Goal: Information Seeking & Learning: Learn about a topic

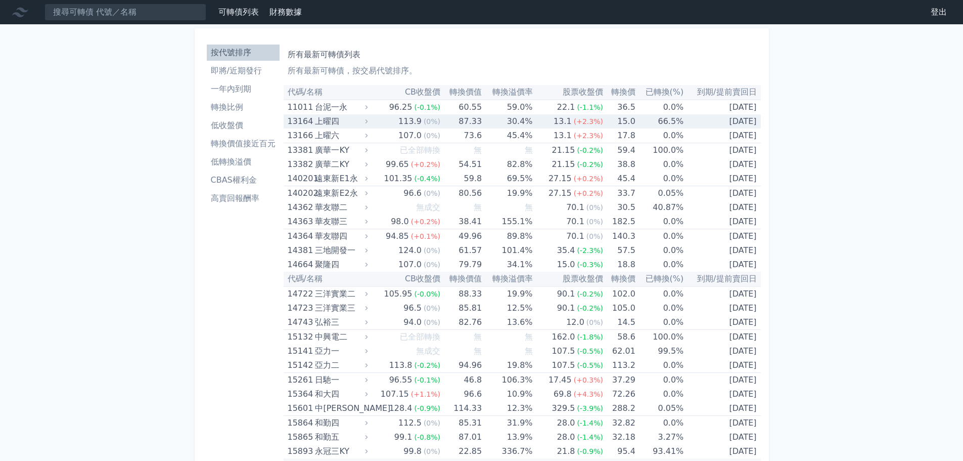
scroll to position [4082, 0]
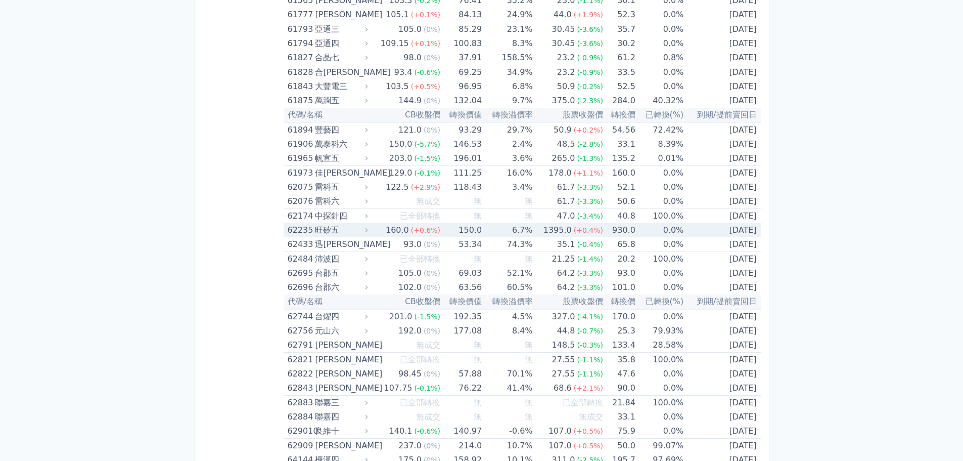
click at [325, 231] on div "旺矽五" at bounding box center [340, 230] width 51 height 14
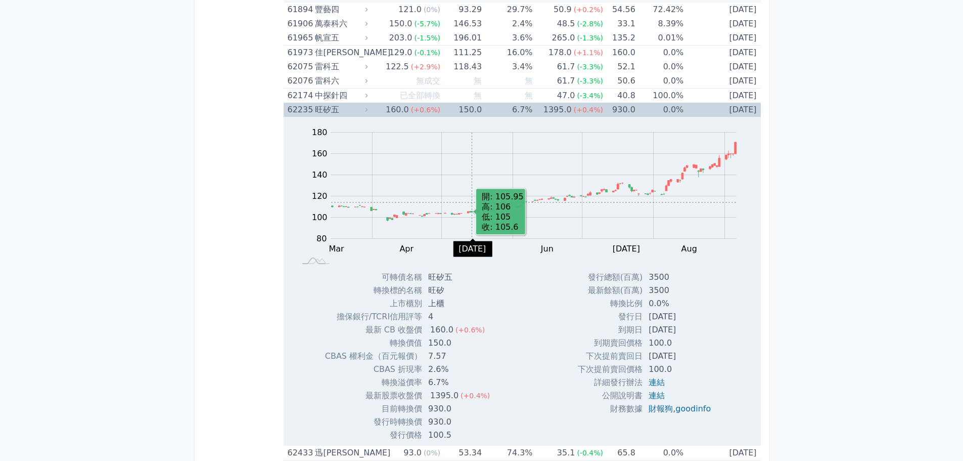
scroll to position [4234, 0]
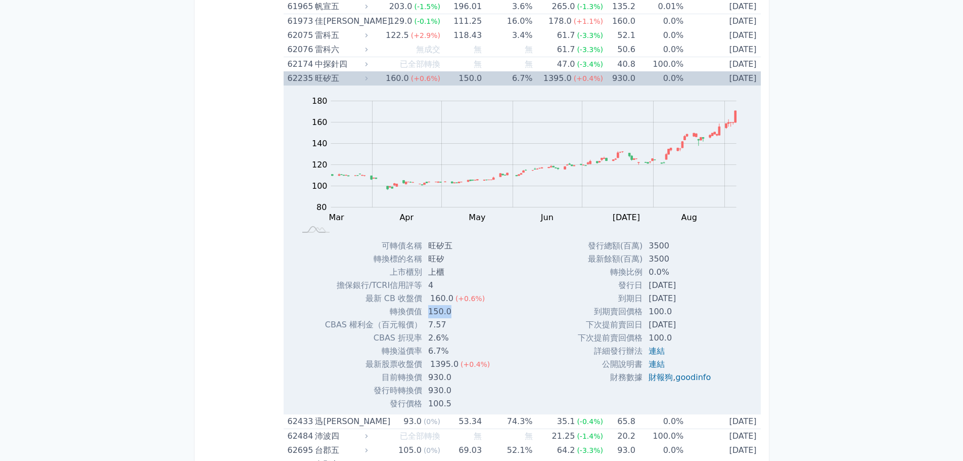
drag, startPoint x: 451, startPoint y: 309, endPoint x: 430, endPoint y: 309, distance: 20.7
click at [430, 309] on td "150.0" at bounding box center [460, 311] width 76 height 13
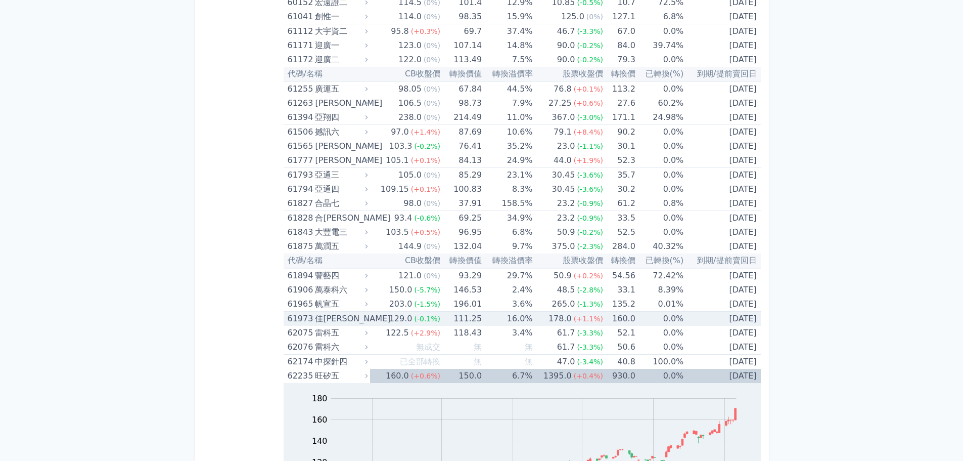
scroll to position [3931, 0]
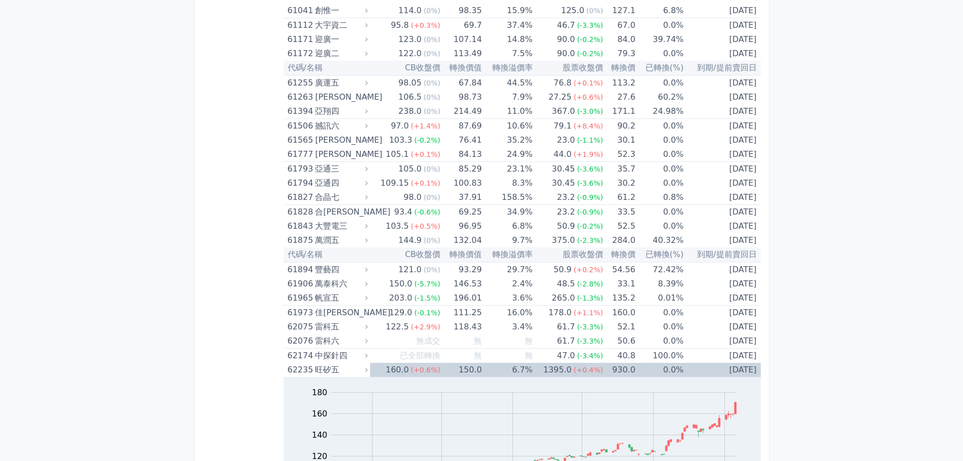
scroll to position [4032, 0]
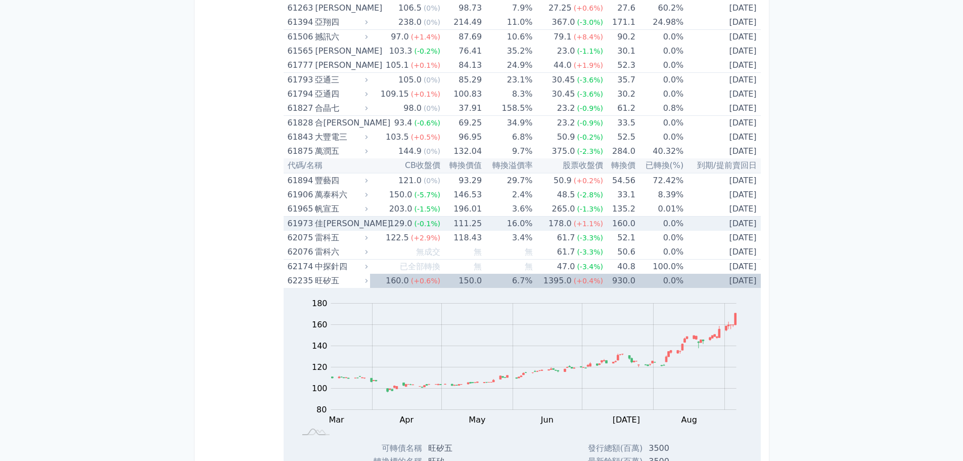
click at [458, 219] on td "111.25" at bounding box center [460, 223] width 41 height 15
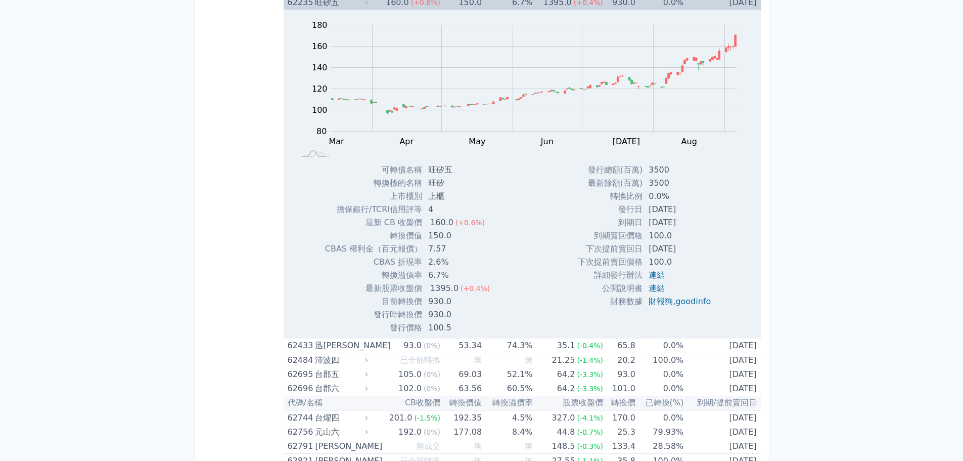
scroll to position [4588, 0]
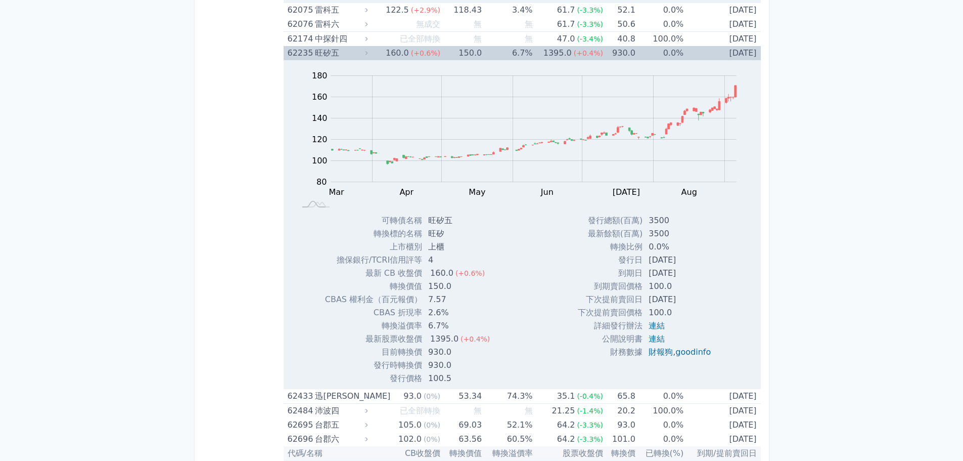
click at [492, 58] on td "6.7%" at bounding box center [507, 53] width 51 height 14
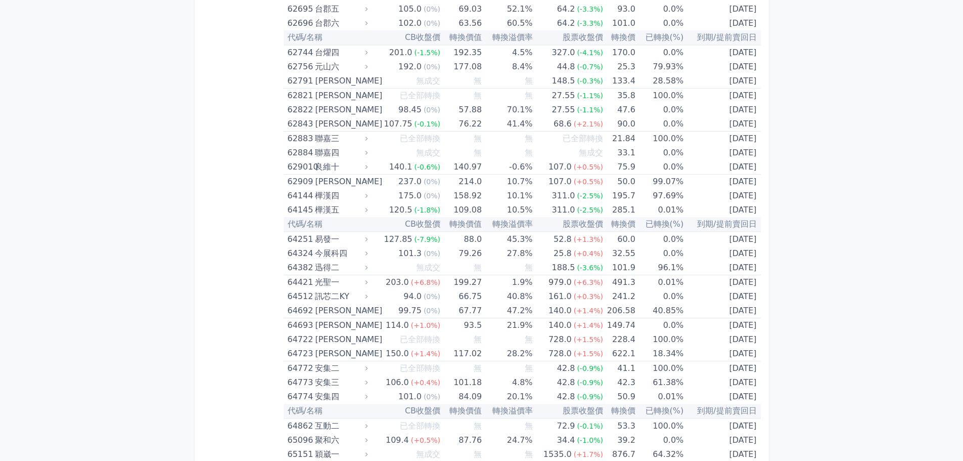
scroll to position [4689, 0]
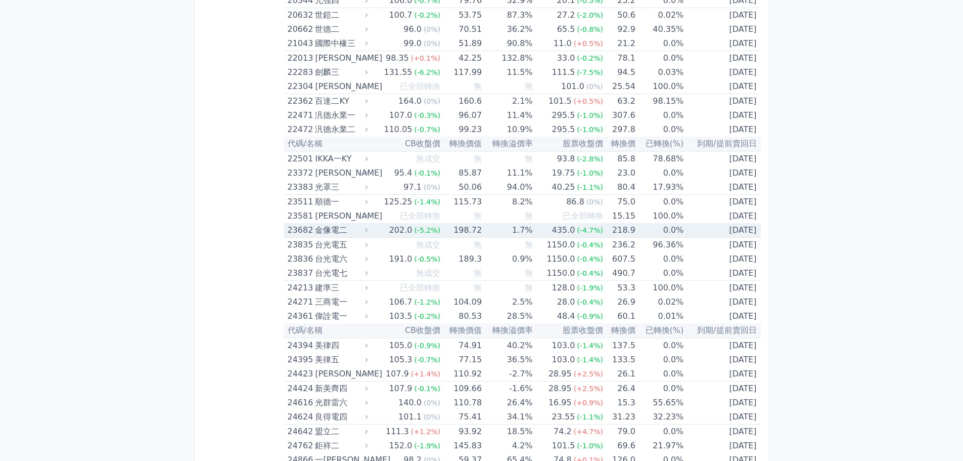
click at [448, 229] on td "198.72" at bounding box center [460, 230] width 41 height 15
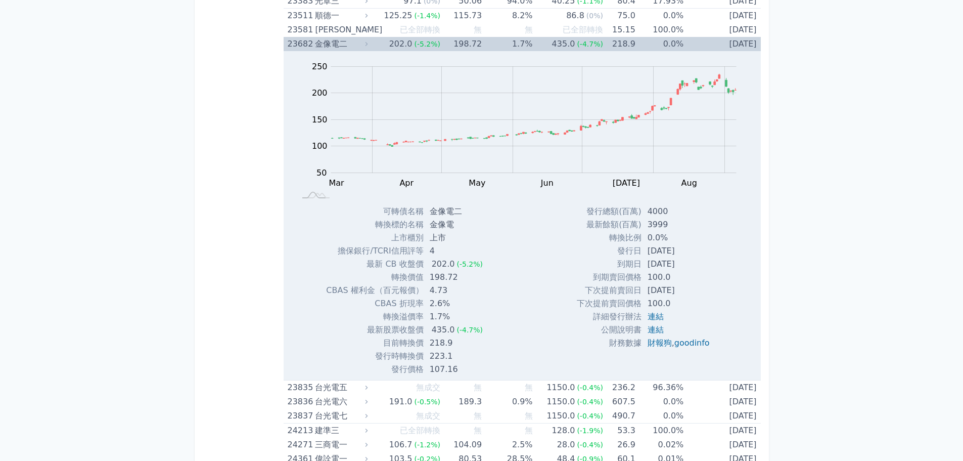
scroll to position [847, 0]
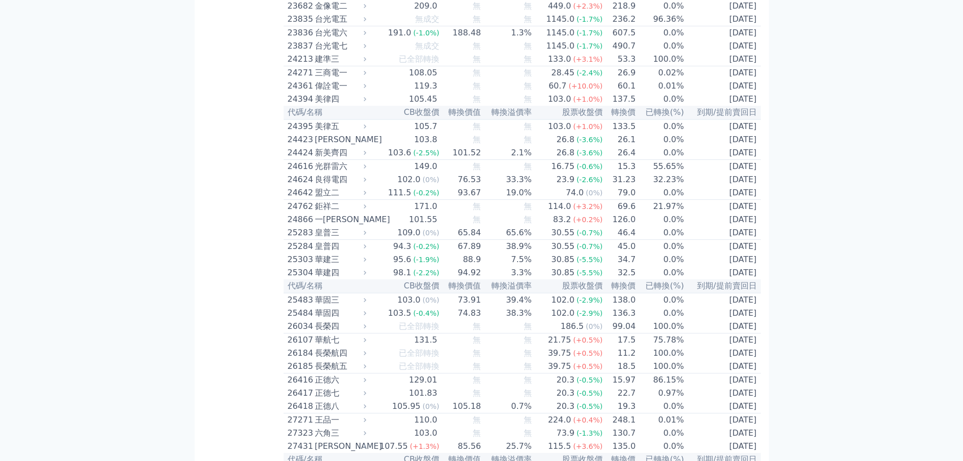
click at [743, 13] on td "[DATE]" at bounding box center [723, 5] width 76 height 13
